Goal: Find specific page/section: Find specific page/section

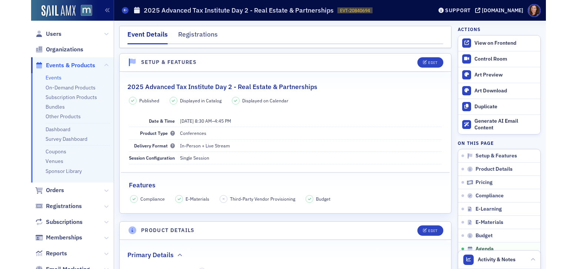
scroll to position [1311, 0]
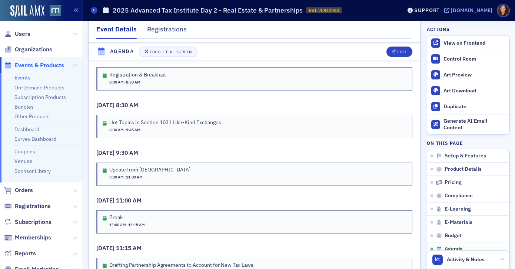
click at [472, 12] on div "[DOMAIN_NAME]" at bounding box center [470, 10] width 41 height 7
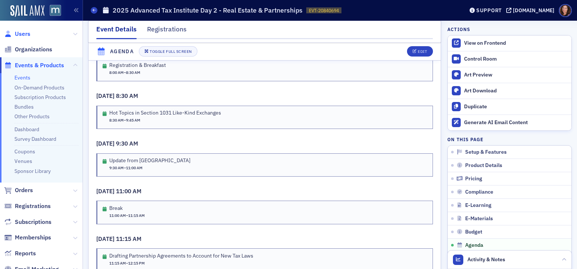
click at [22, 34] on span "Users" at bounding box center [23, 34] width 16 height 8
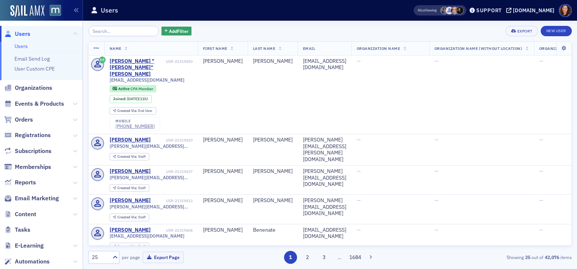
click at [105, 31] on input "search" at bounding box center [123, 31] width 71 height 10
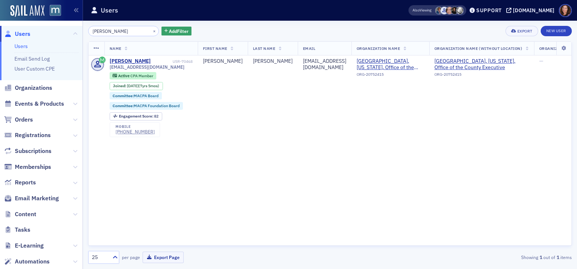
type input "[PERSON_NAME]"
